Goal: Transaction & Acquisition: Book appointment/travel/reservation

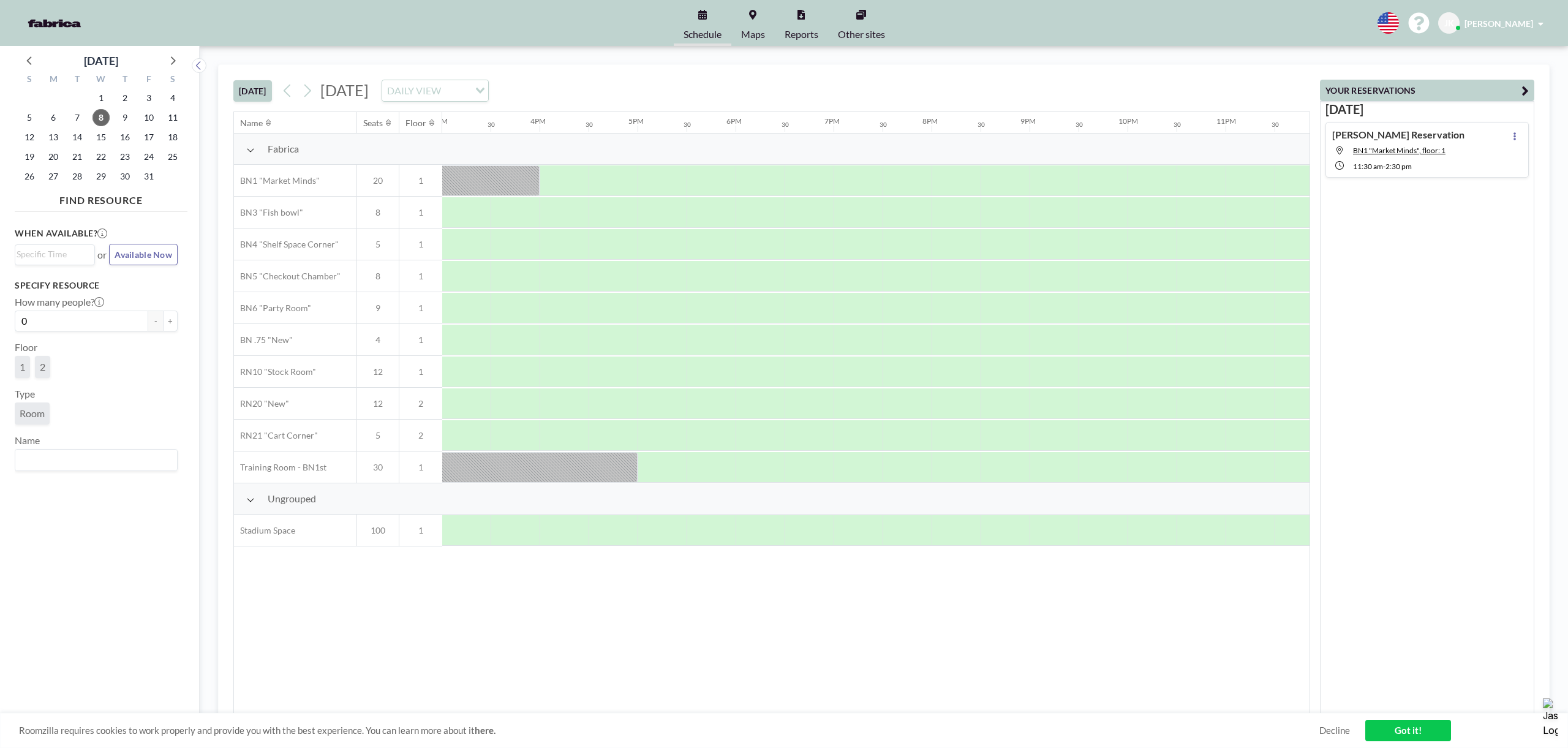
scroll to position [0, 1486]
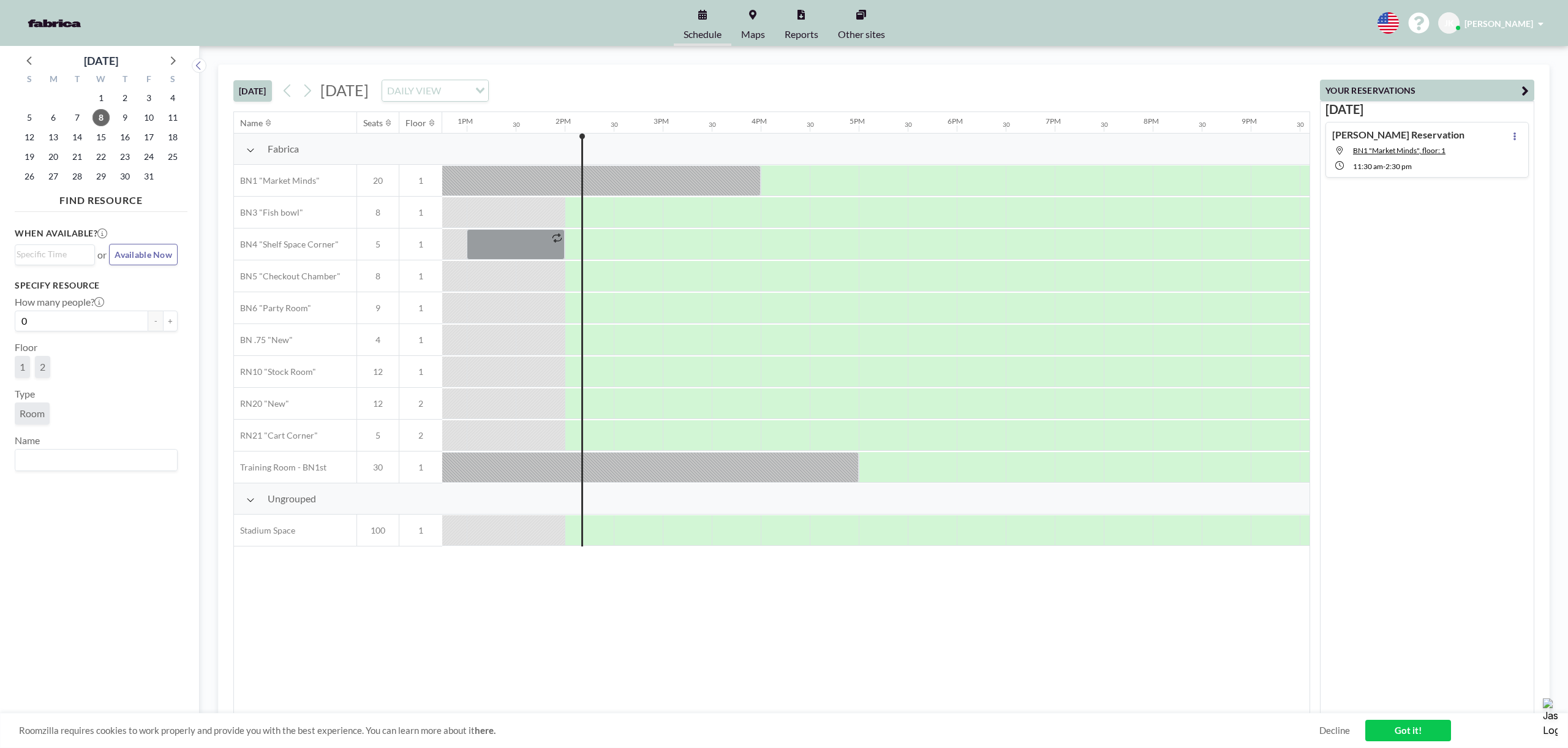
scroll to position [0, 1323]
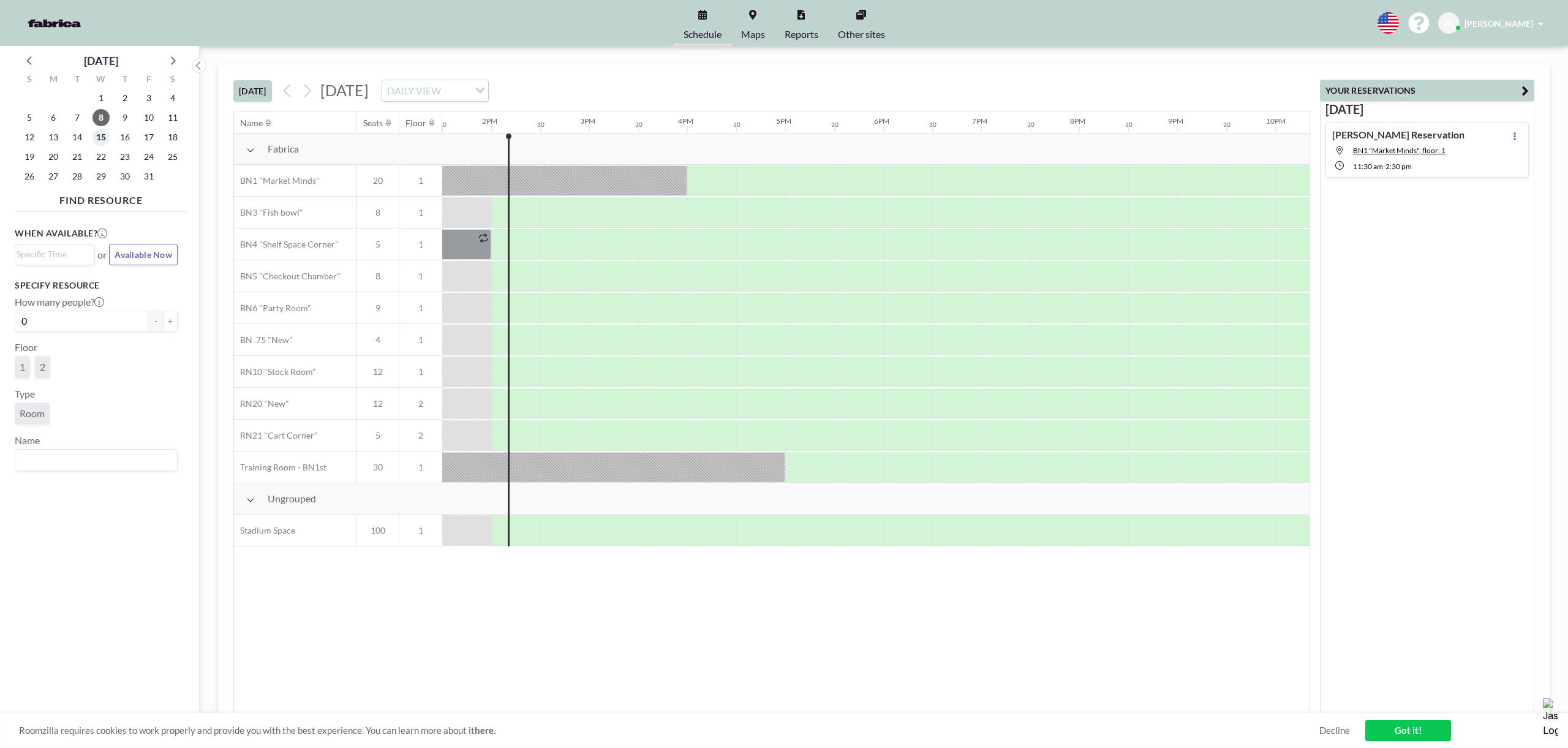
click at [96, 139] on span "15" at bounding box center [101, 137] width 17 height 17
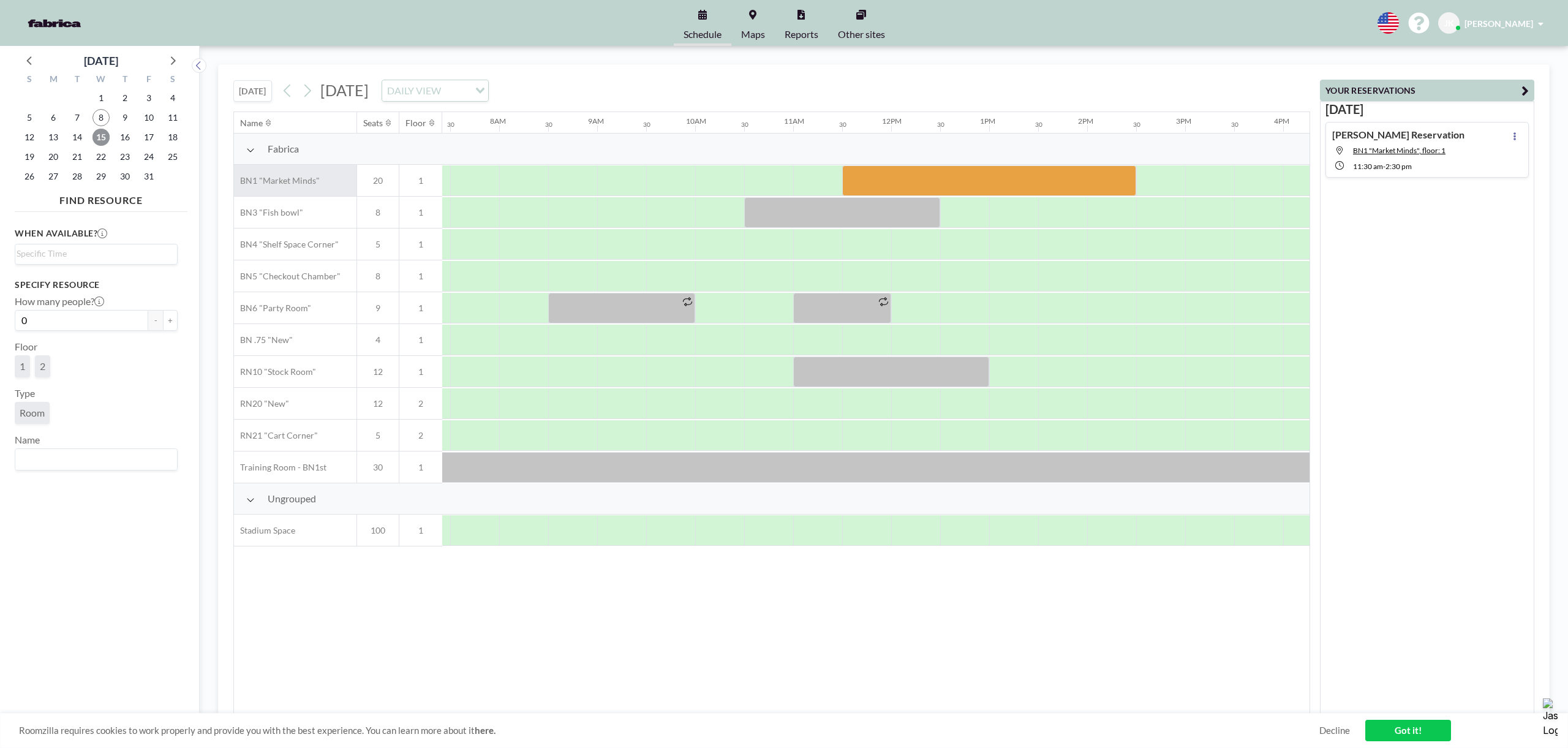
scroll to position [0, 735]
click at [74, 133] on span "14" at bounding box center [77, 137] width 17 height 17
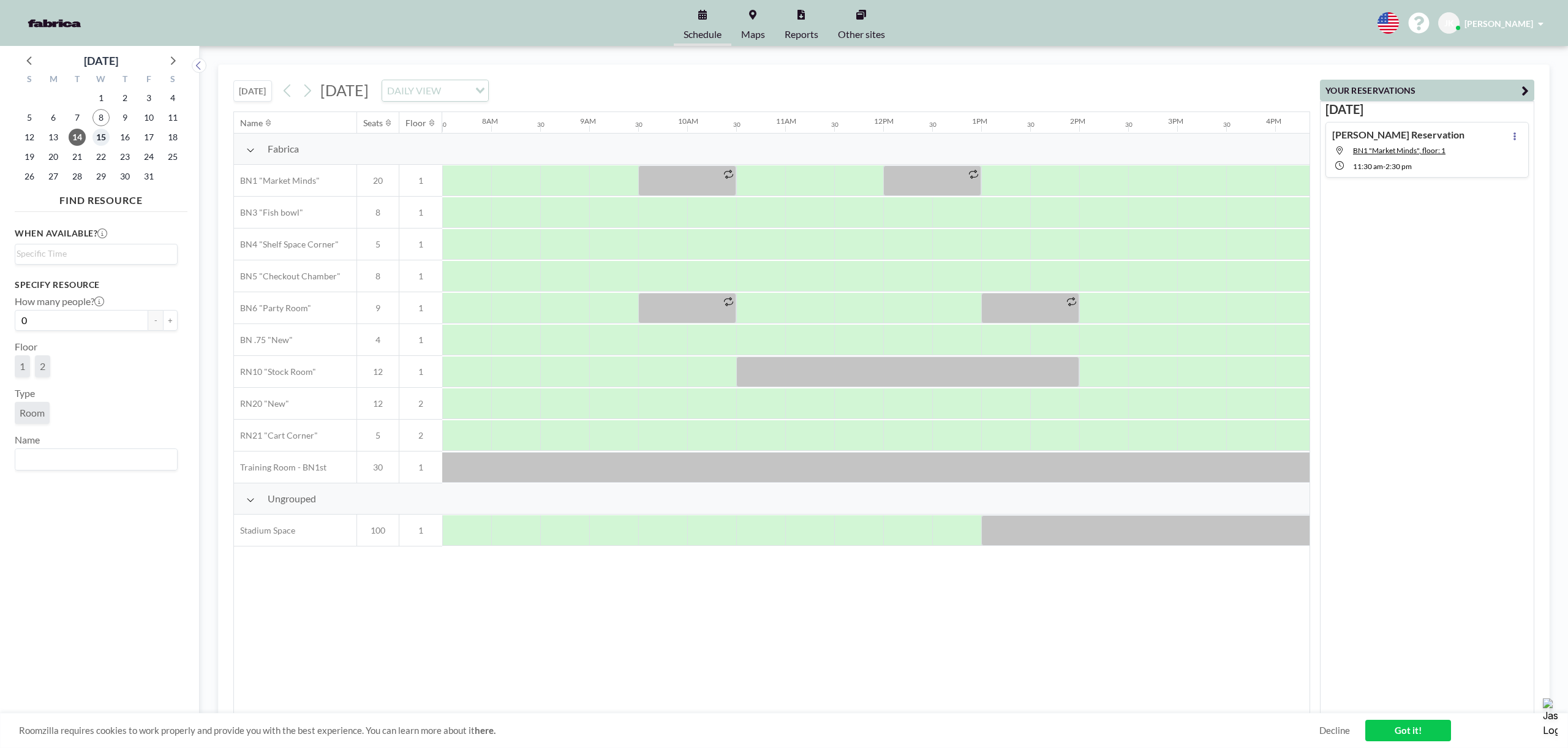
drag, startPoint x: 99, startPoint y: 133, endPoint x: 454, endPoint y: 171, distance: 357.0
click at [99, 133] on span "15" at bounding box center [101, 137] width 17 height 17
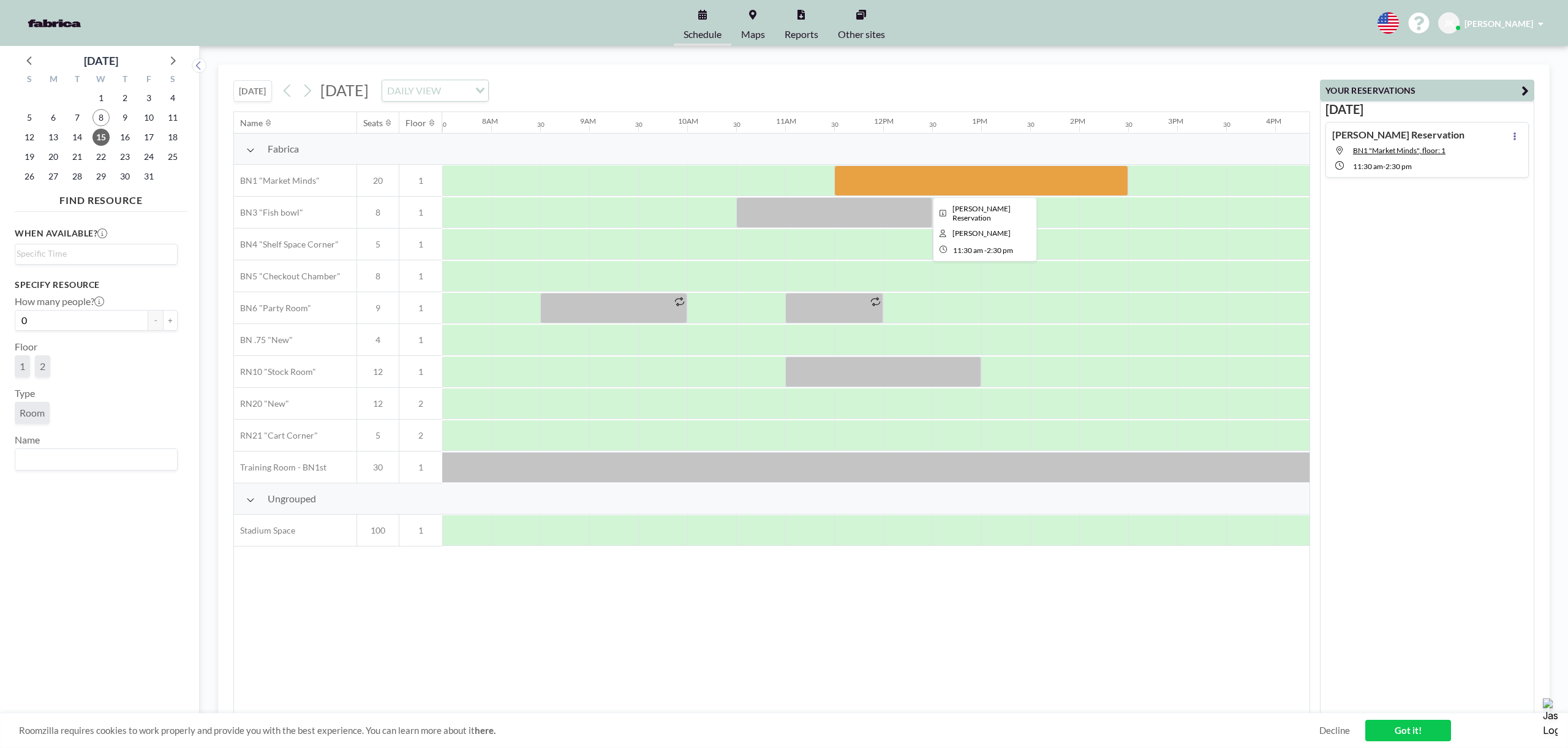
click at [939, 180] on div at bounding box center [981, 180] width 294 height 31
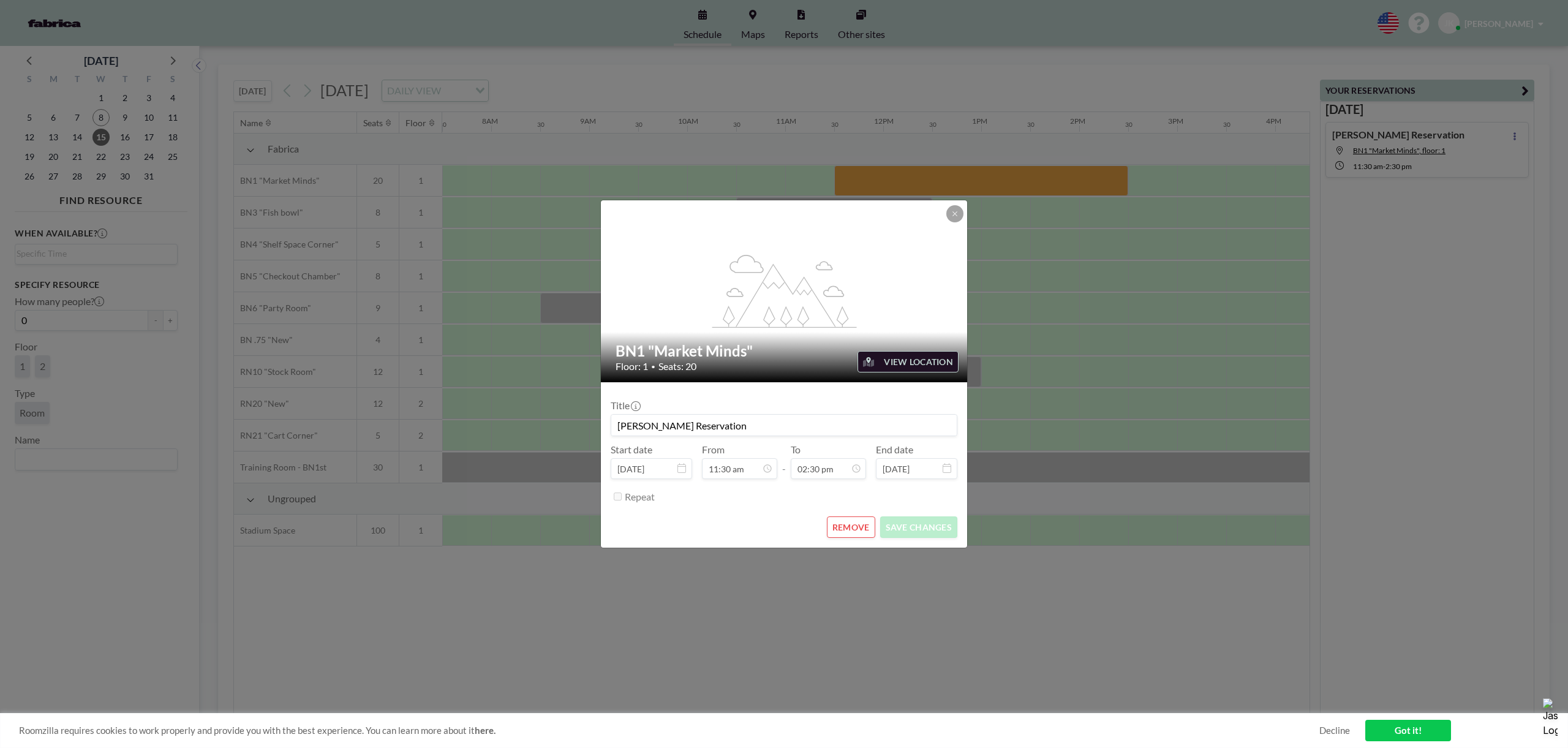
click at [851, 532] on button "REMOVE" at bounding box center [850, 527] width 48 height 21
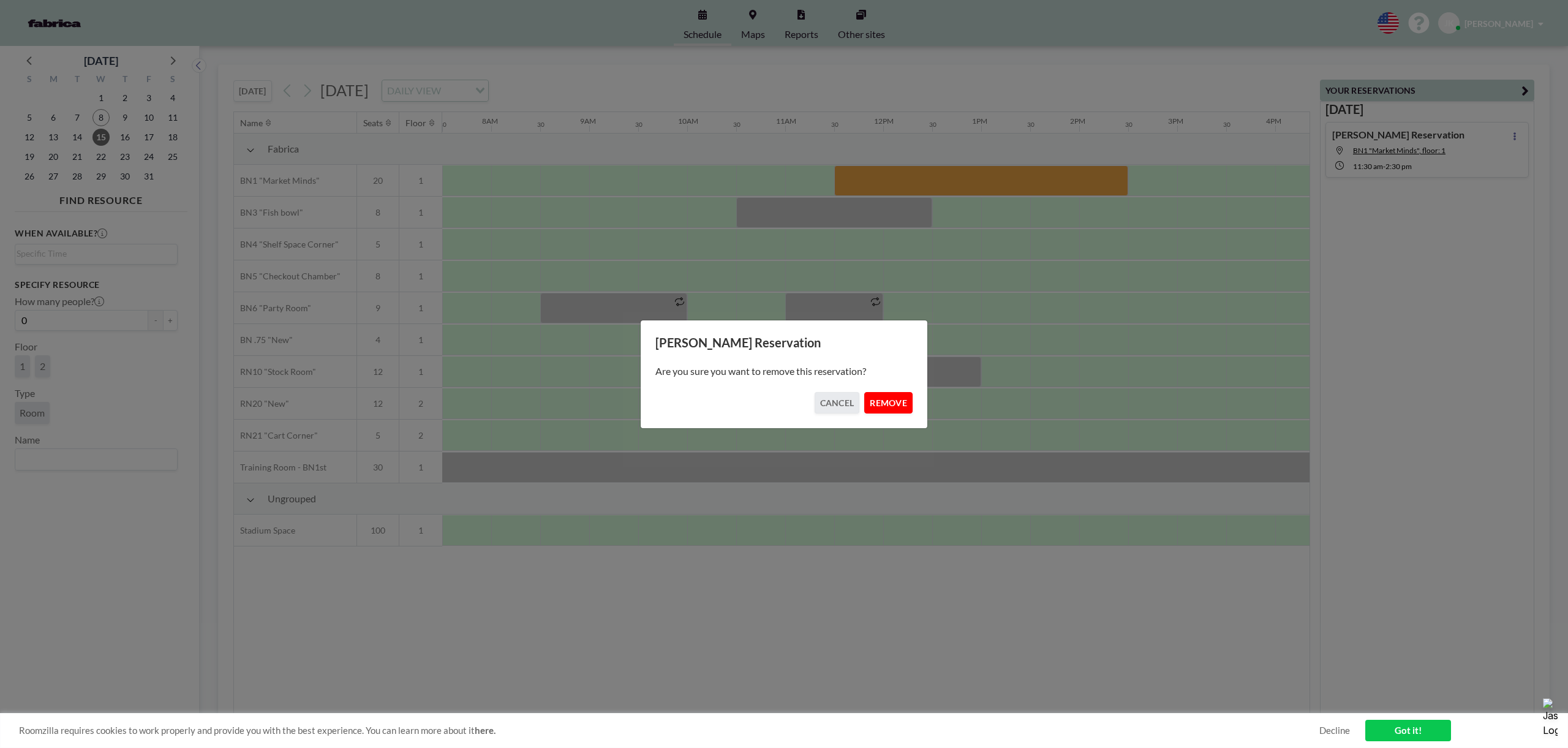
click at [876, 403] on button "REMOVE" at bounding box center [888, 403] width 48 height 21
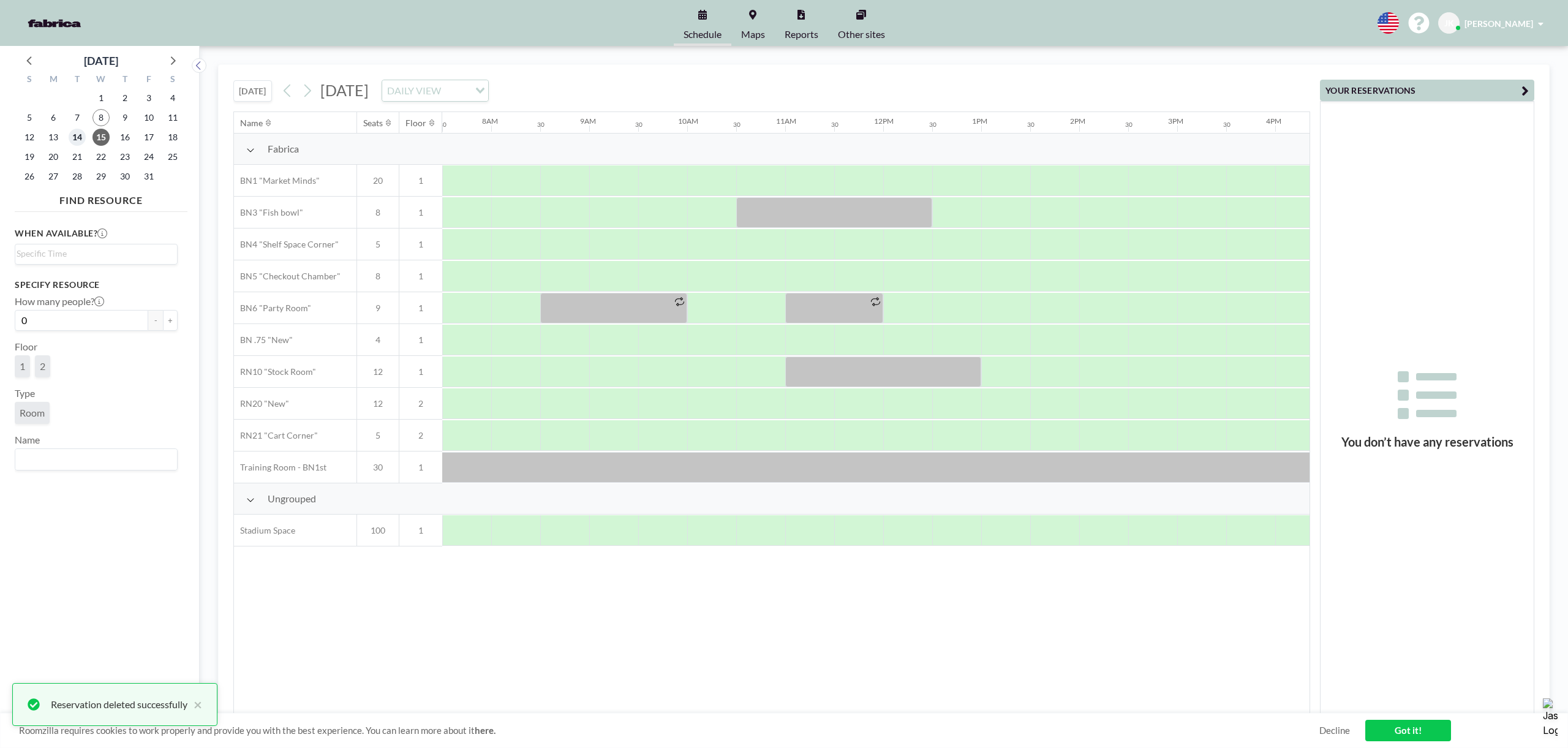
click at [79, 137] on span "14" at bounding box center [77, 137] width 17 height 17
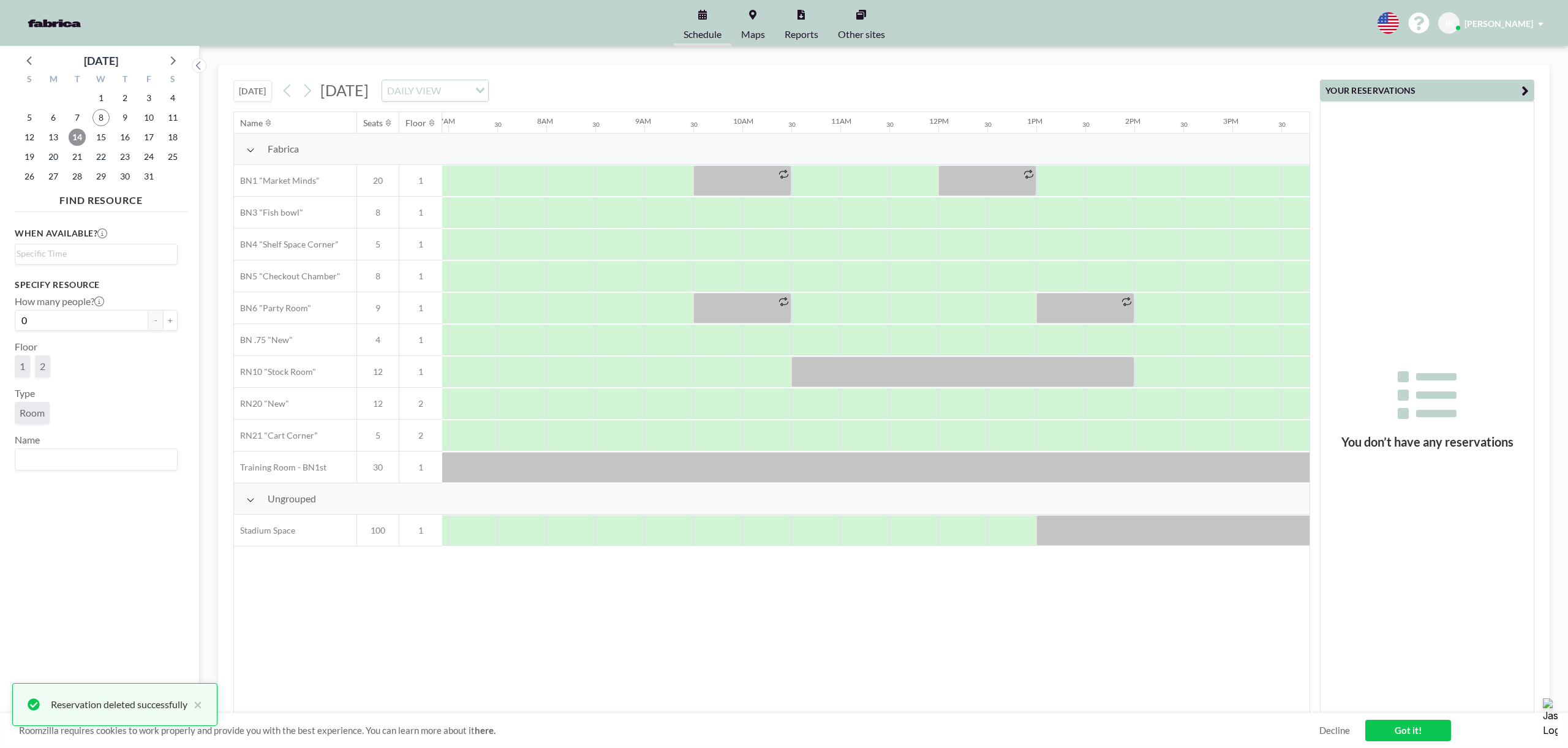
scroll to position [0, 735]
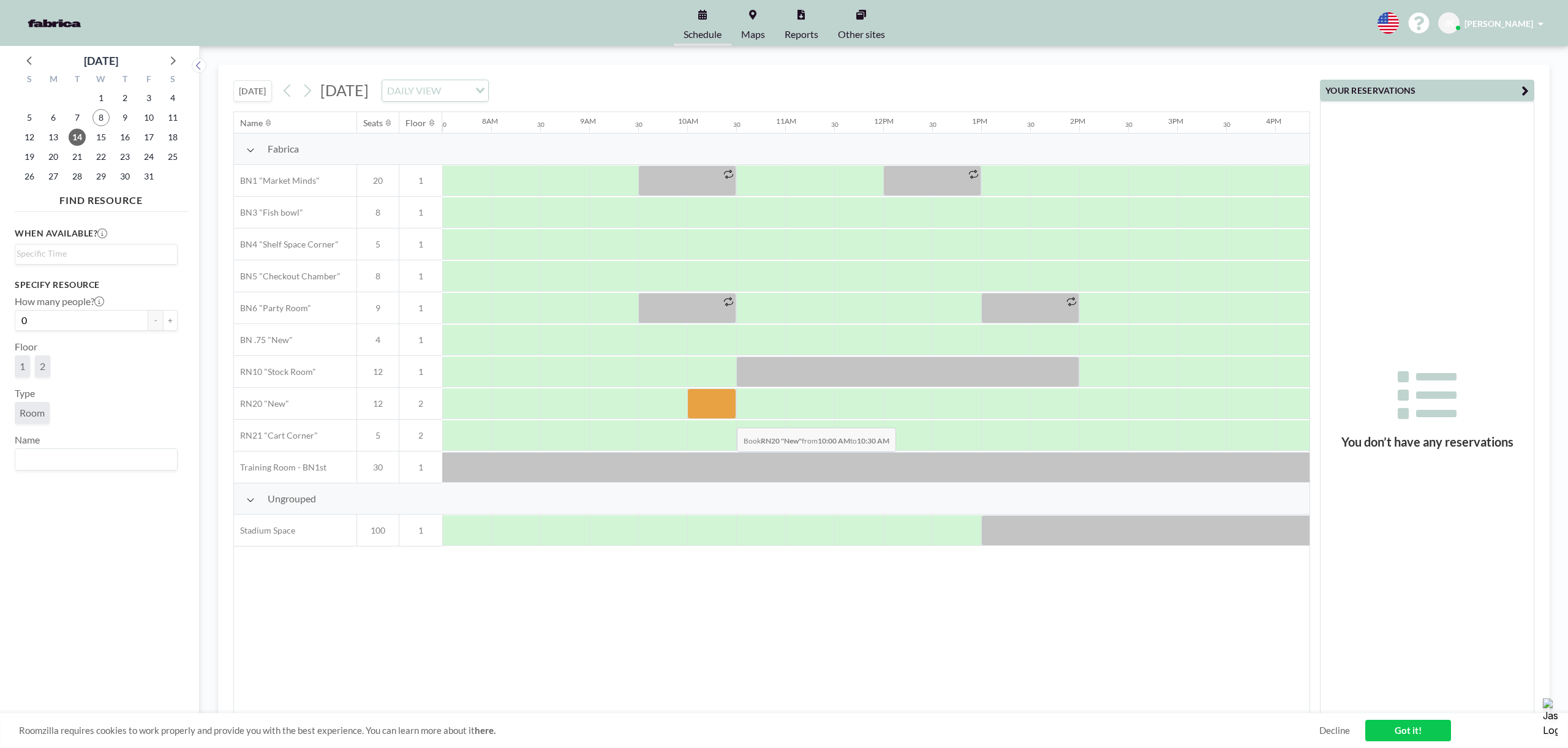
click at [727, 419] on div at bounding box center [711, 404] width 49 height 31
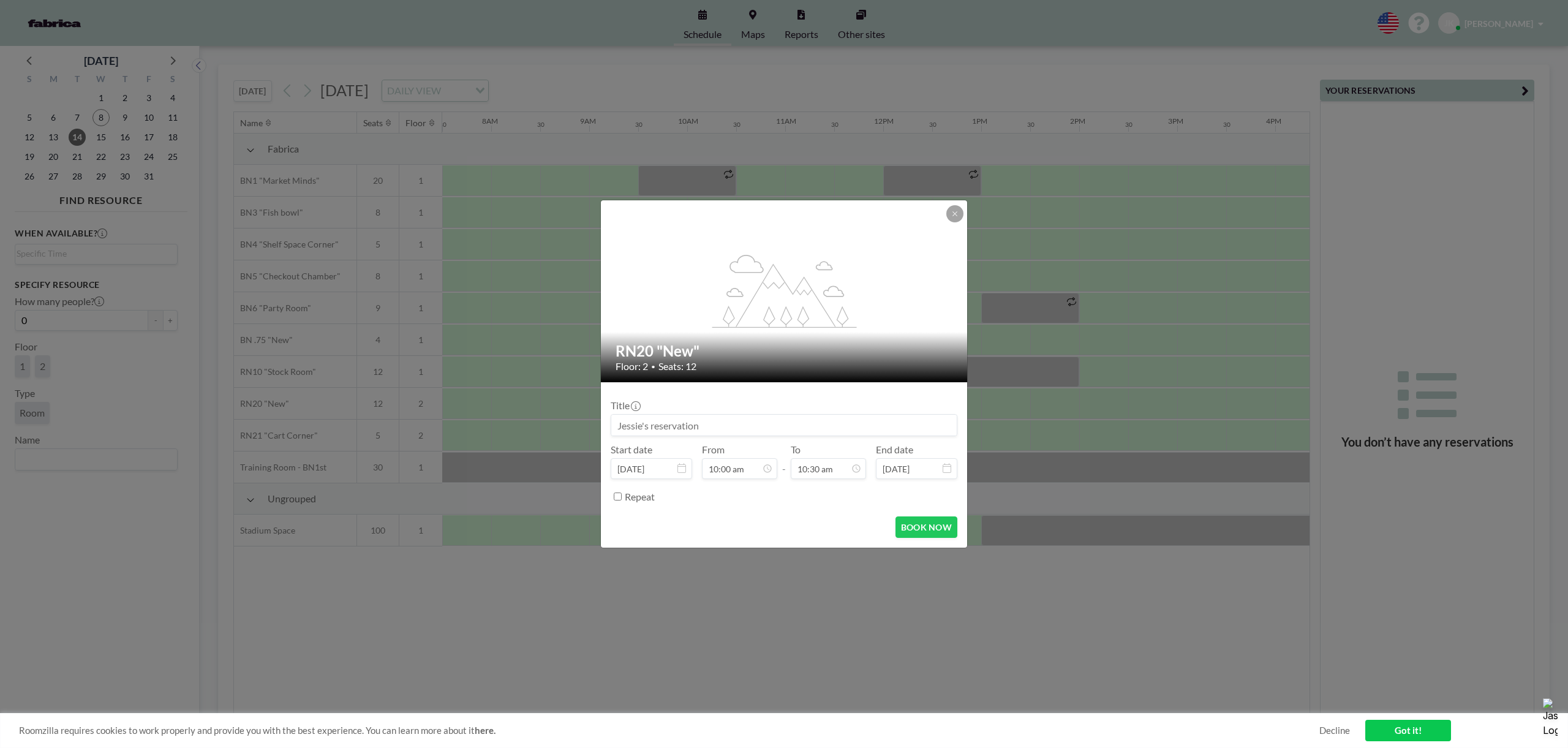
click at [952, 216] on icon at bounding box center [955, 213] width 7 height 7
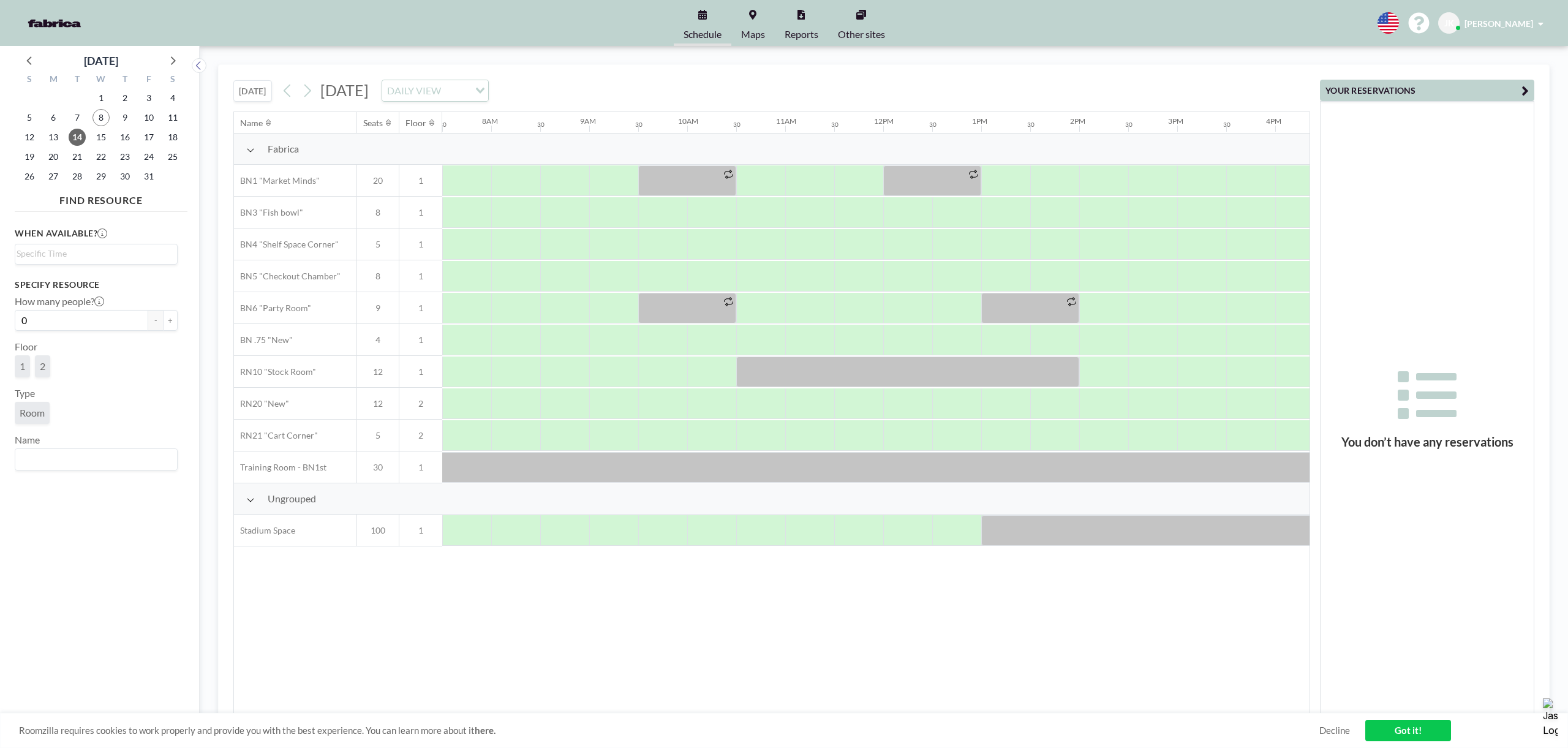
click at [388, 124] on icon at bounding box center [388, 123] width 5 height 8
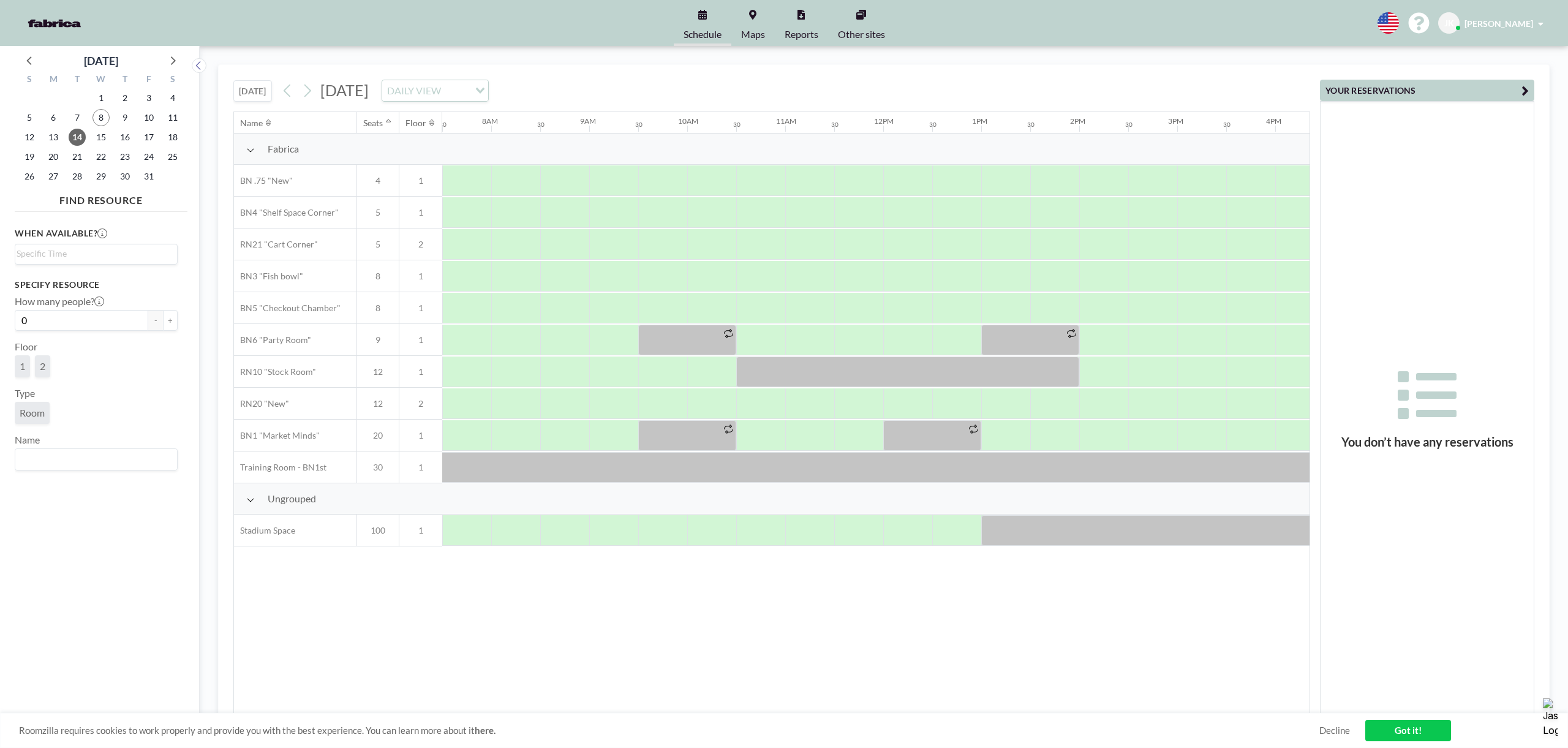
click at [388, 124] on icon at bounding box center [388, 123] width 5 height 8
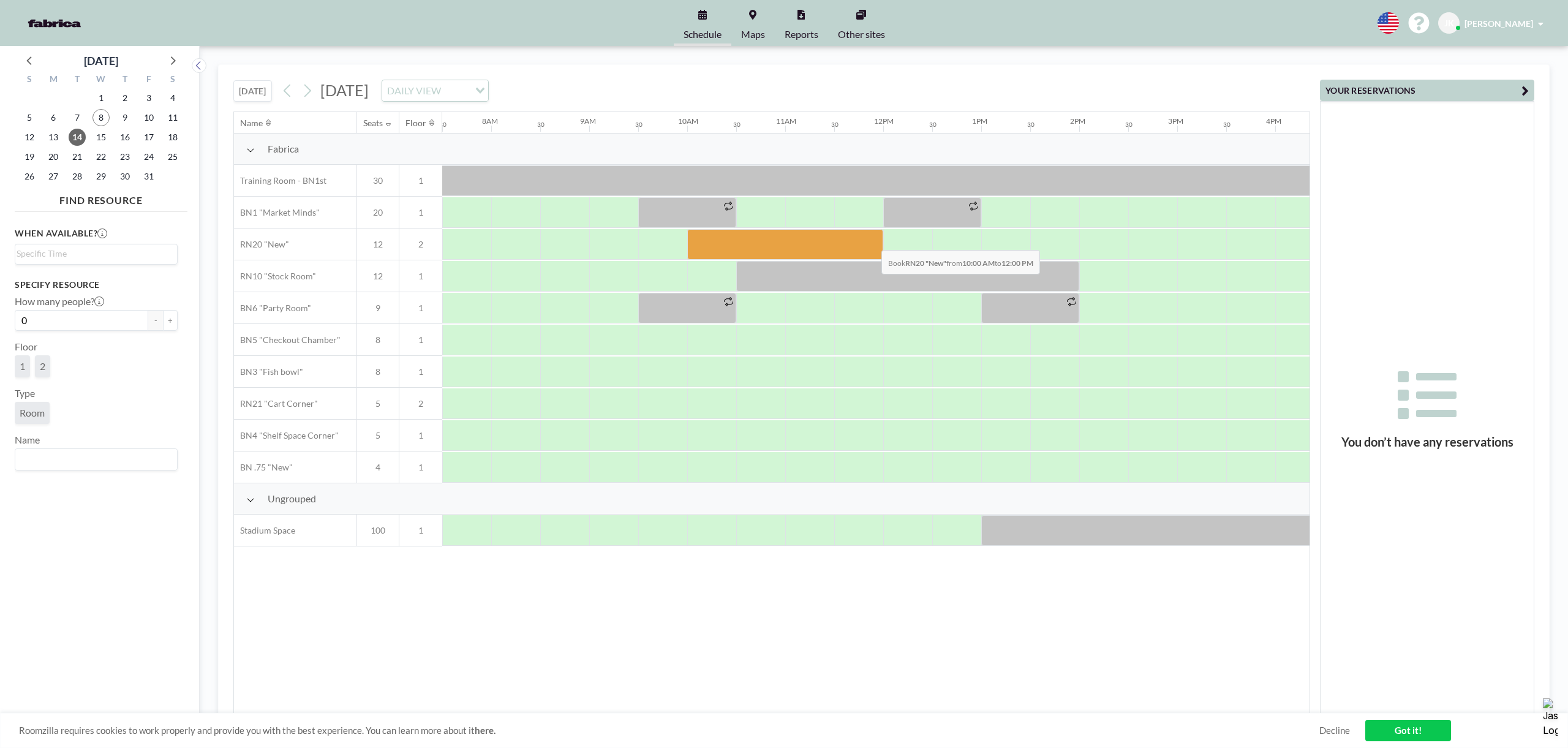
drag, startPoint x: 710, startPoint y: 243, endPoint x: 872, endPoint y: 241, distance: 162.0
click at [872, 241] on div at bounding box center [785, 244] width 196 height 31
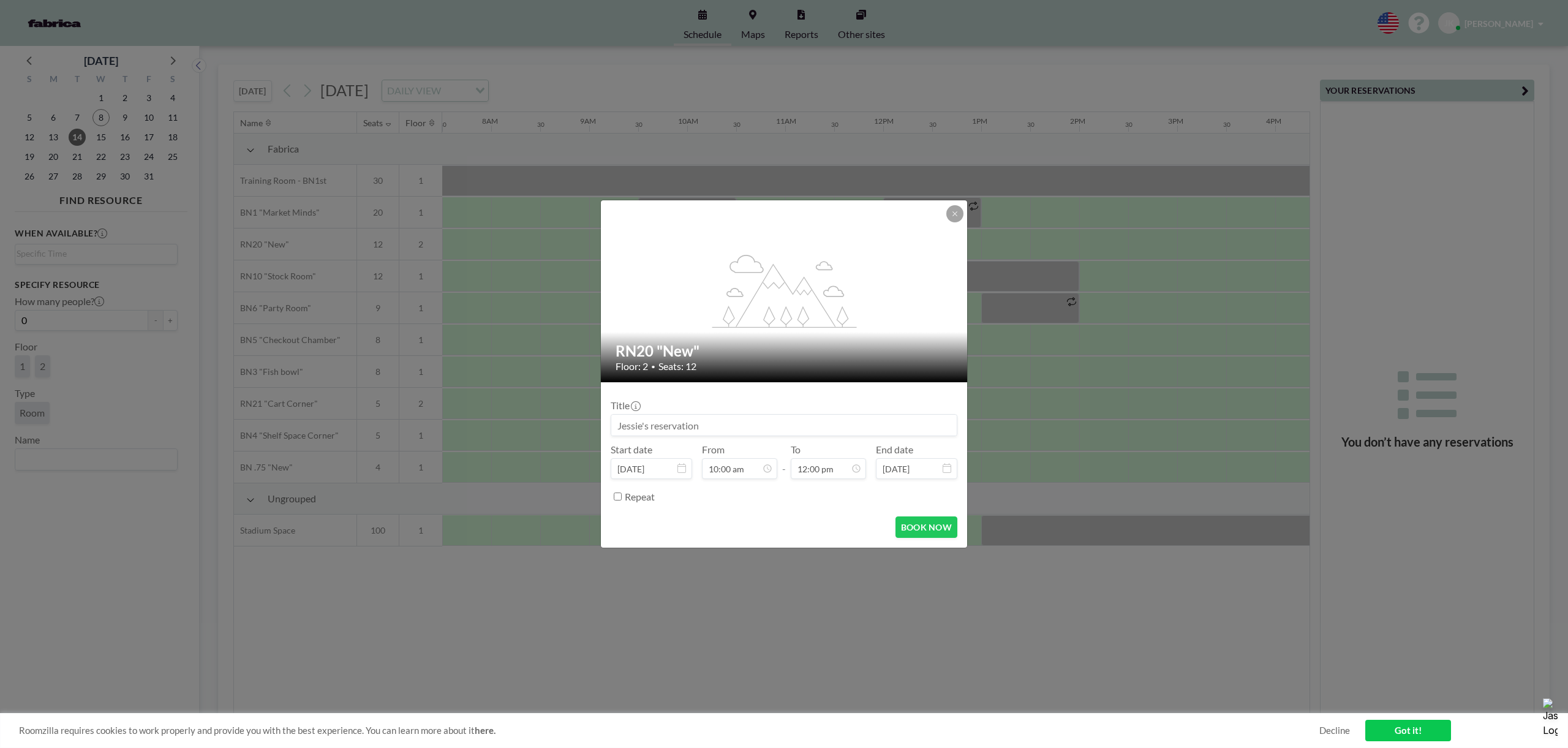
scroll to position [436, 0]
click at [677, 424] on div "22" at bounding box center [688, 420] width 21 height 20
click at [726, 517] on div "BOOK NOW" at bounding box center [783, 527] width 347 height 21
drag, startPoint x: 797, startPoint y: 422, endPoint x: 545, endPoint y: 416, distance: 252.1
click at [534, 414] on div "flex-grow: 1.2; RN20 "New" Floor: 2 • Seats: 12 Title Start date [DATE] From 10…" at bounding box center [784, 374] width 1568 height 748
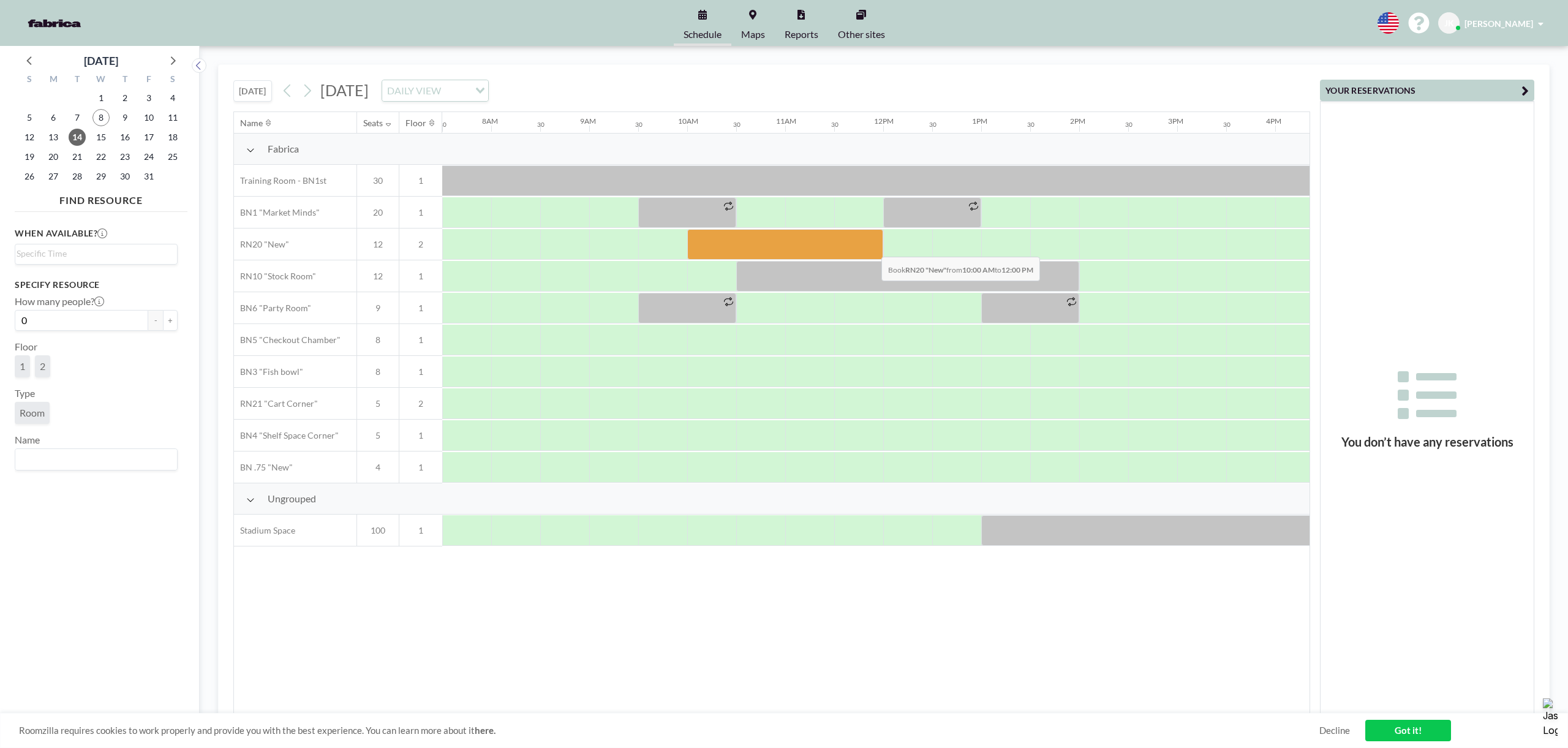
drag, startPoint x: 717, startPoint y: 244, endPoint x: 872, endPoint y: 247, distance: 155.0
click at [872, 247] on div at bounding box center [785, 244] width 196 height 31
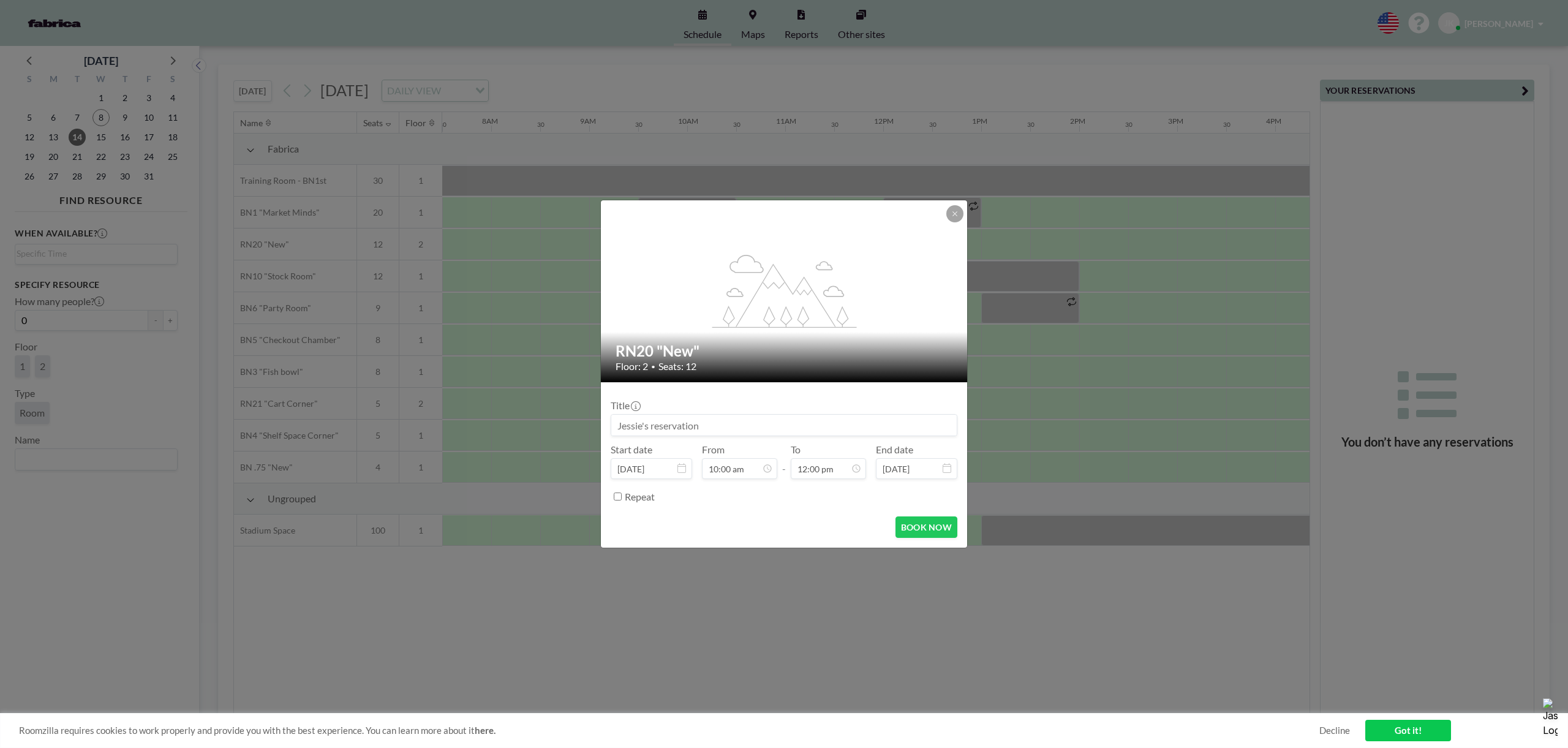
drag, startPoint x: 725, startPoint y: 428, endPoint x: 618, endPoint y: 419, distance: 107.4
click at [617, 419] on input at bounding box center [784, 425] width 346 height 21
type input "S"
type input "P"
click at [940, 529] on button "BOOK NOW" at bounding box center [926, 527] width 62 height 21
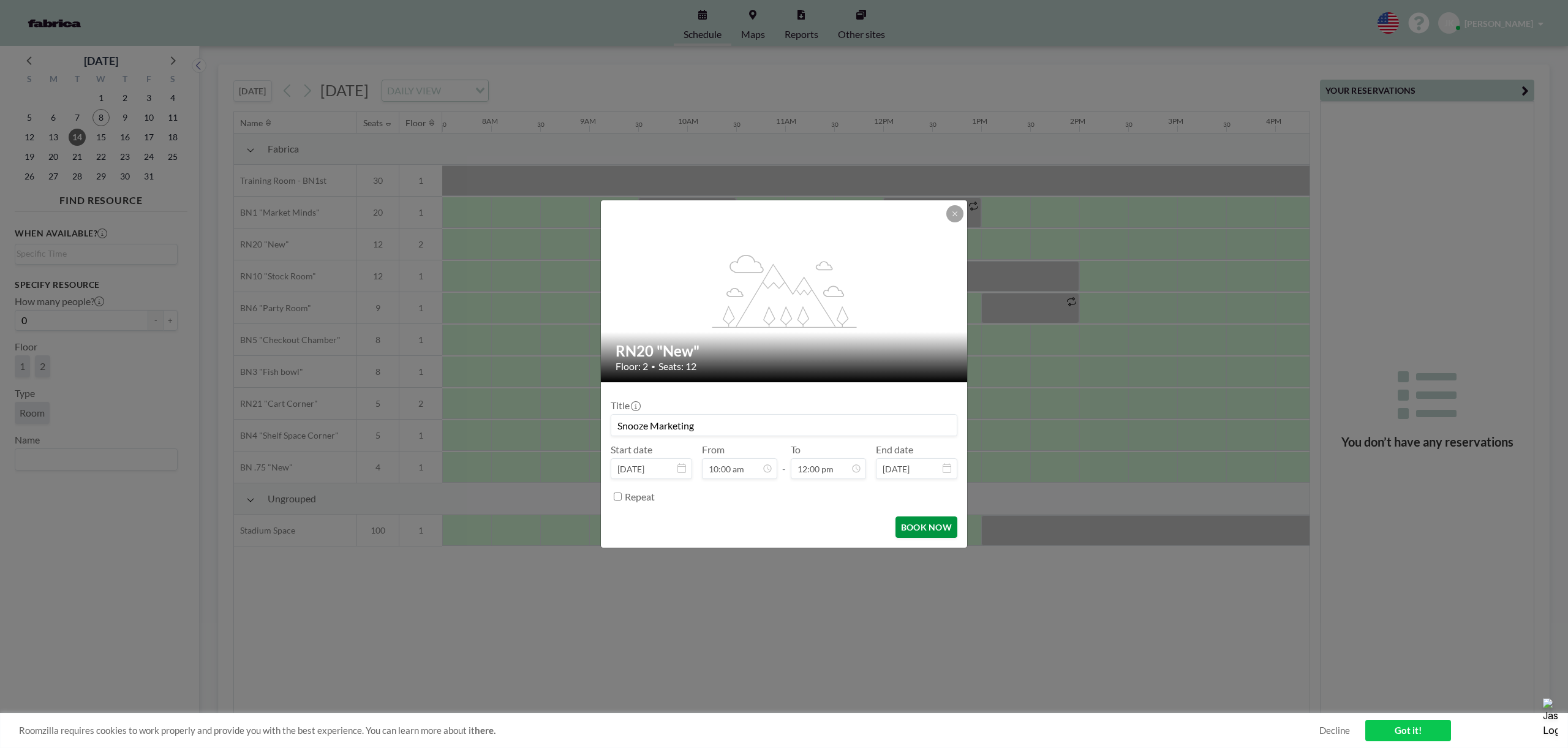
type input "Snooze Marketing"
